Goal: Find specific page/section: Find specific page/section

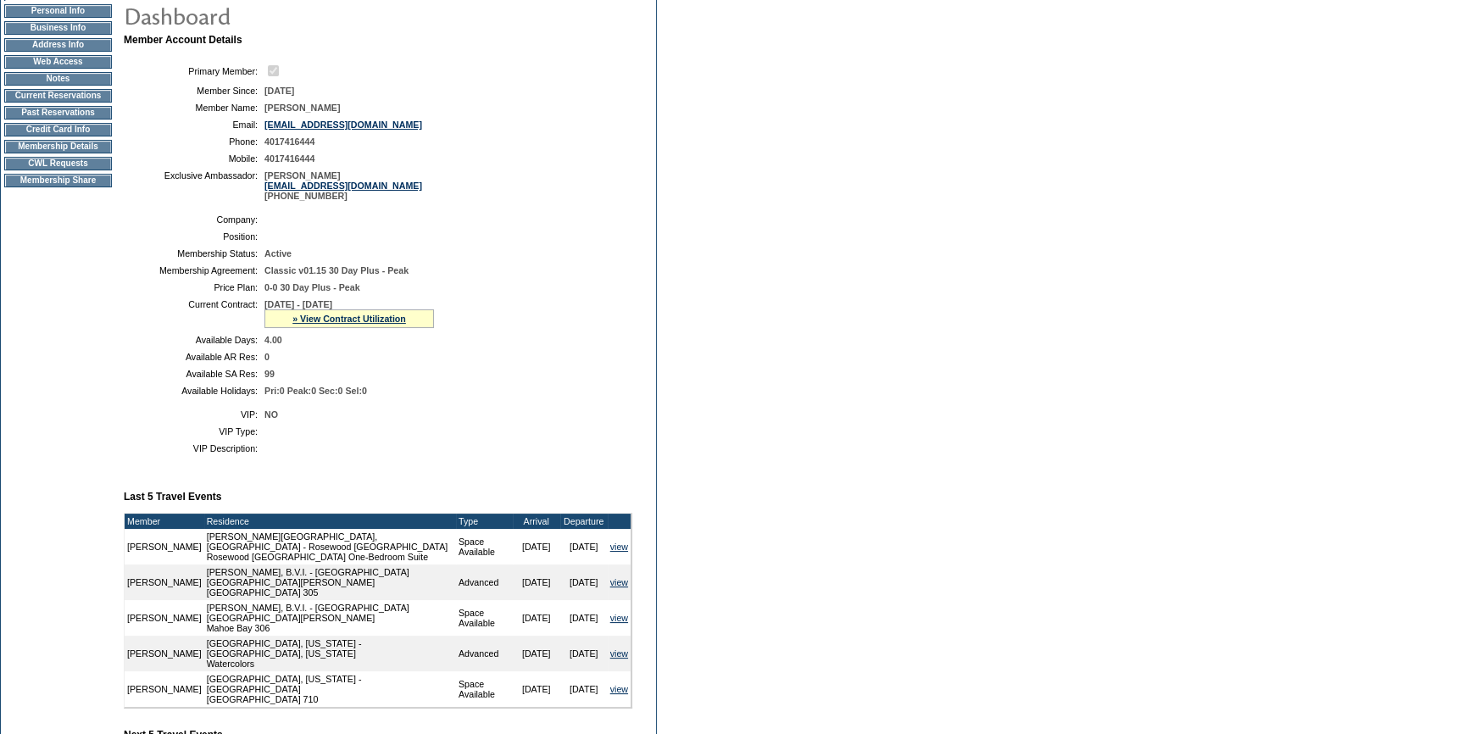
scroll to position [95, 0]
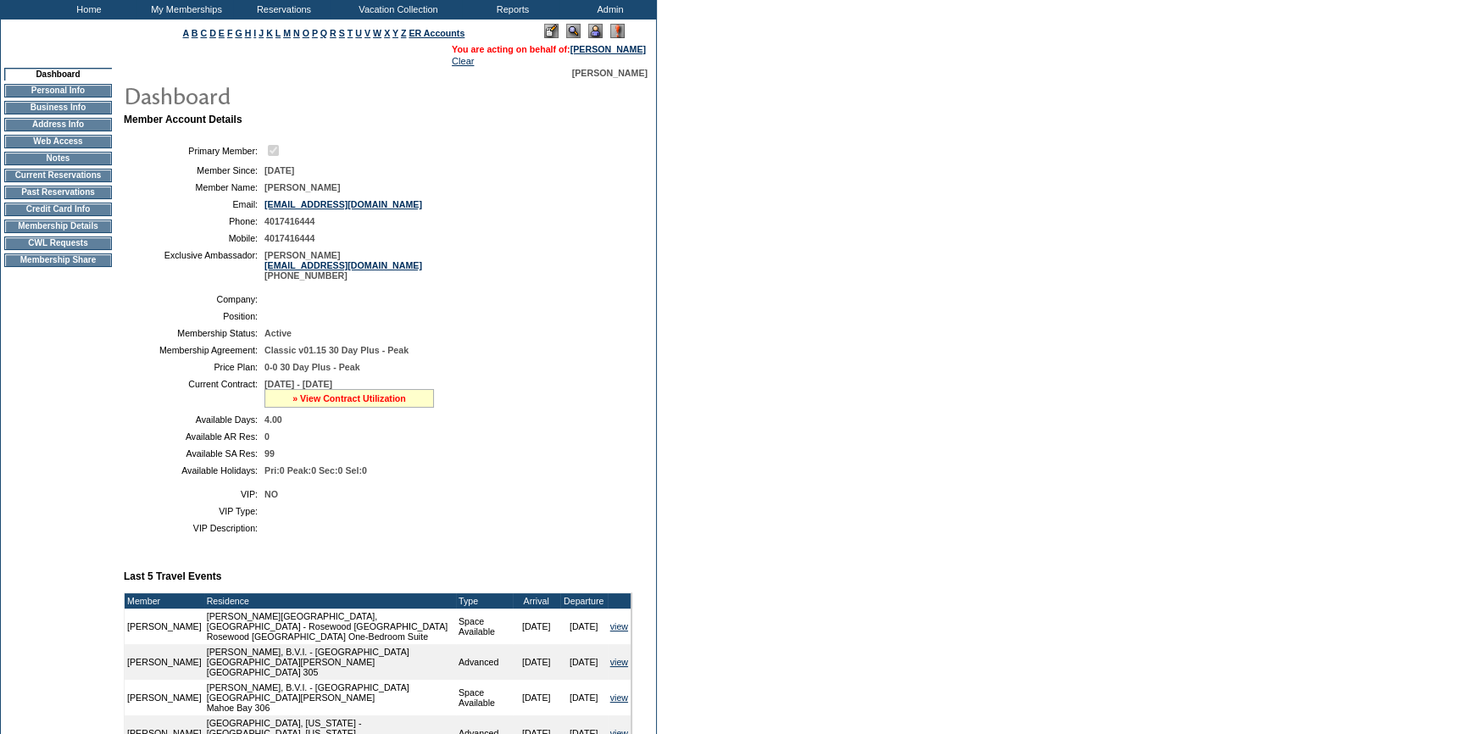
click at [324, 402] on link "» View Contract Utilization" at bounding box center [349, 398] width 114 height 10
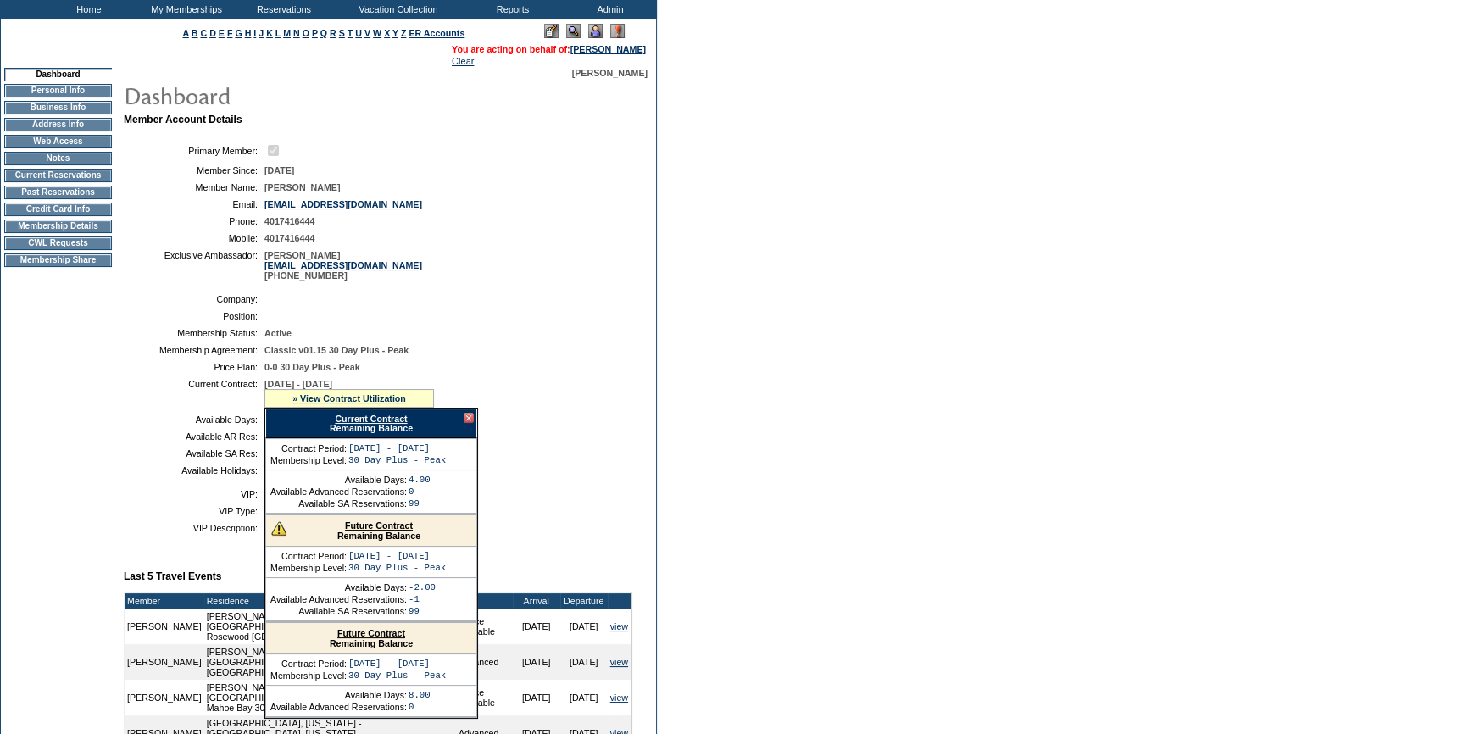
click at [352, 419] on link "Current Contract" at bounding box center [371, 418] width 72 height 10
click at [612, 74] on td "Renewal Admin" at bounding box center [600, 71] width 75 height 17
